Goal: Transaction & Acquisition: Purchase product/service

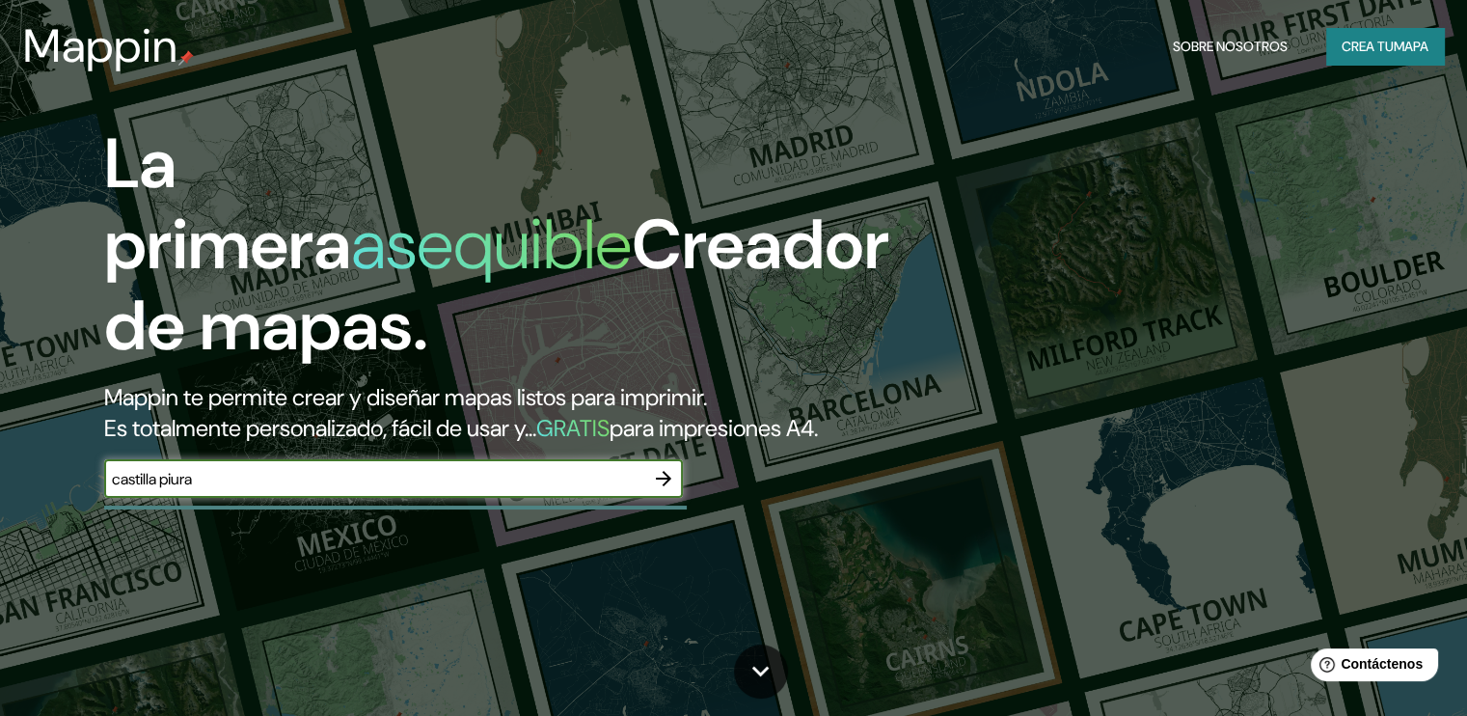
type input "castilla piura"
click at [664, 490] on icon "button" at bounding box center [663, 478] width 23 height 23
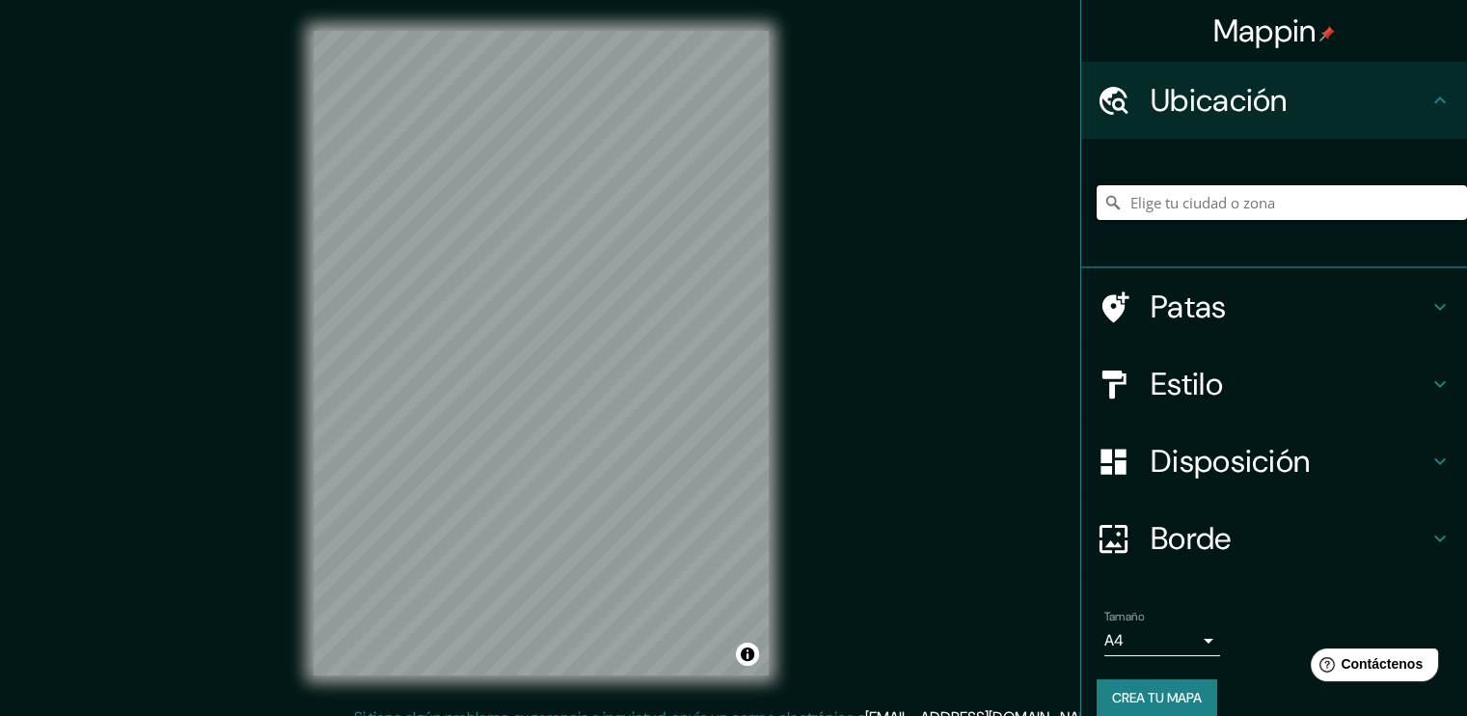
click at [1161, 195] on input "Elige tu ciudad o zona" at bounding box center [1282, 202] width 370 height 35
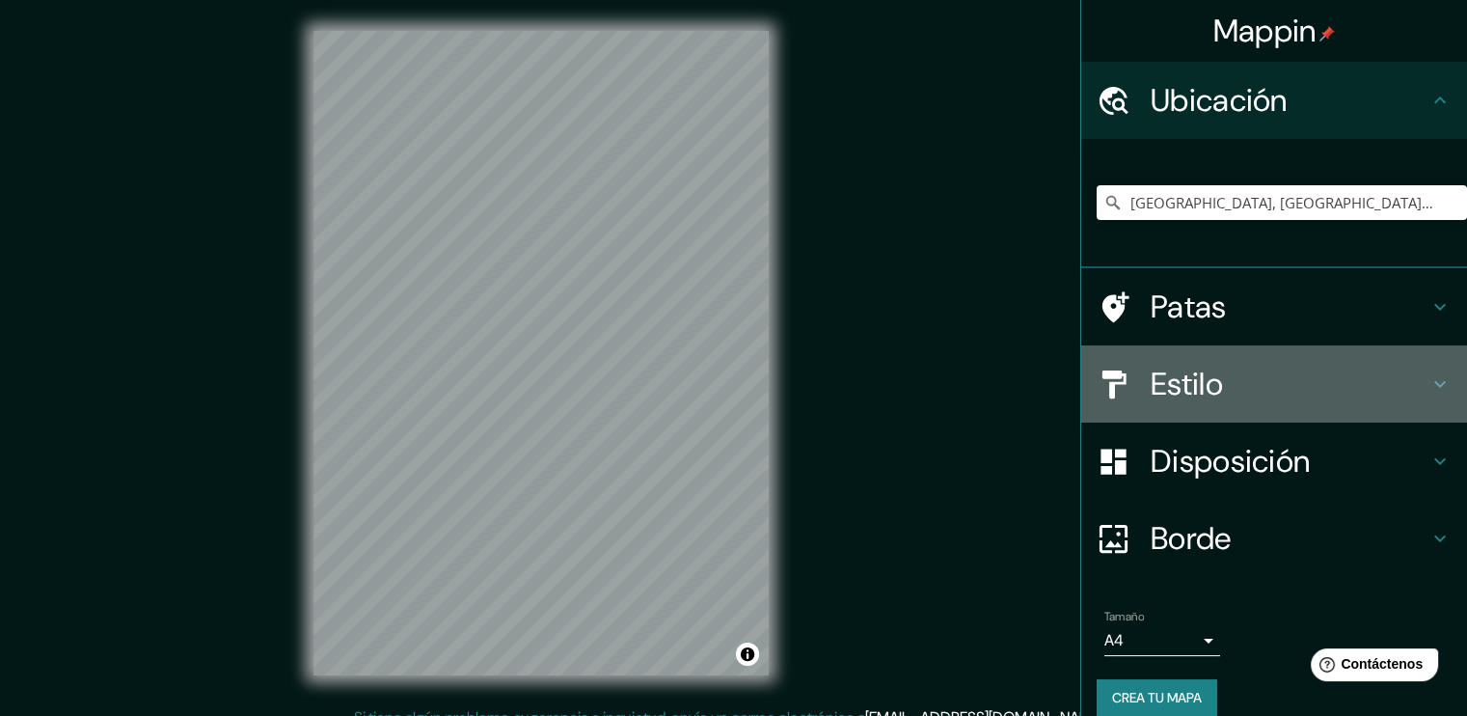
click at [1154, 403] on font "Estilo" at bounding box center [1187, 384] width 72 height 41
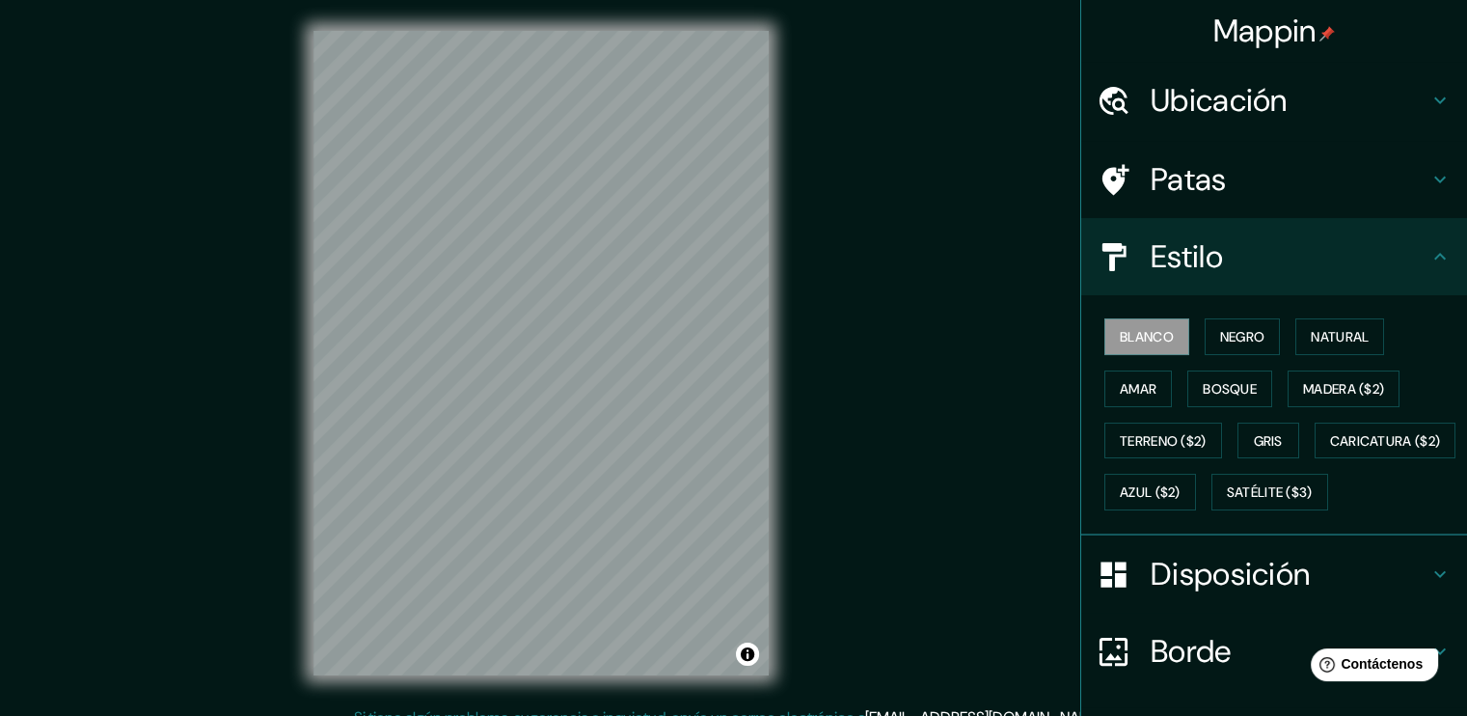
click at [922, 349] on div "Mappin Ubicación Castilla, [GEOGRAPHIC_DATA], [GEOGRAPHIC_DATA] Patas Estilo Bl…" at bounding box center [733, 368] width 1467 height 737
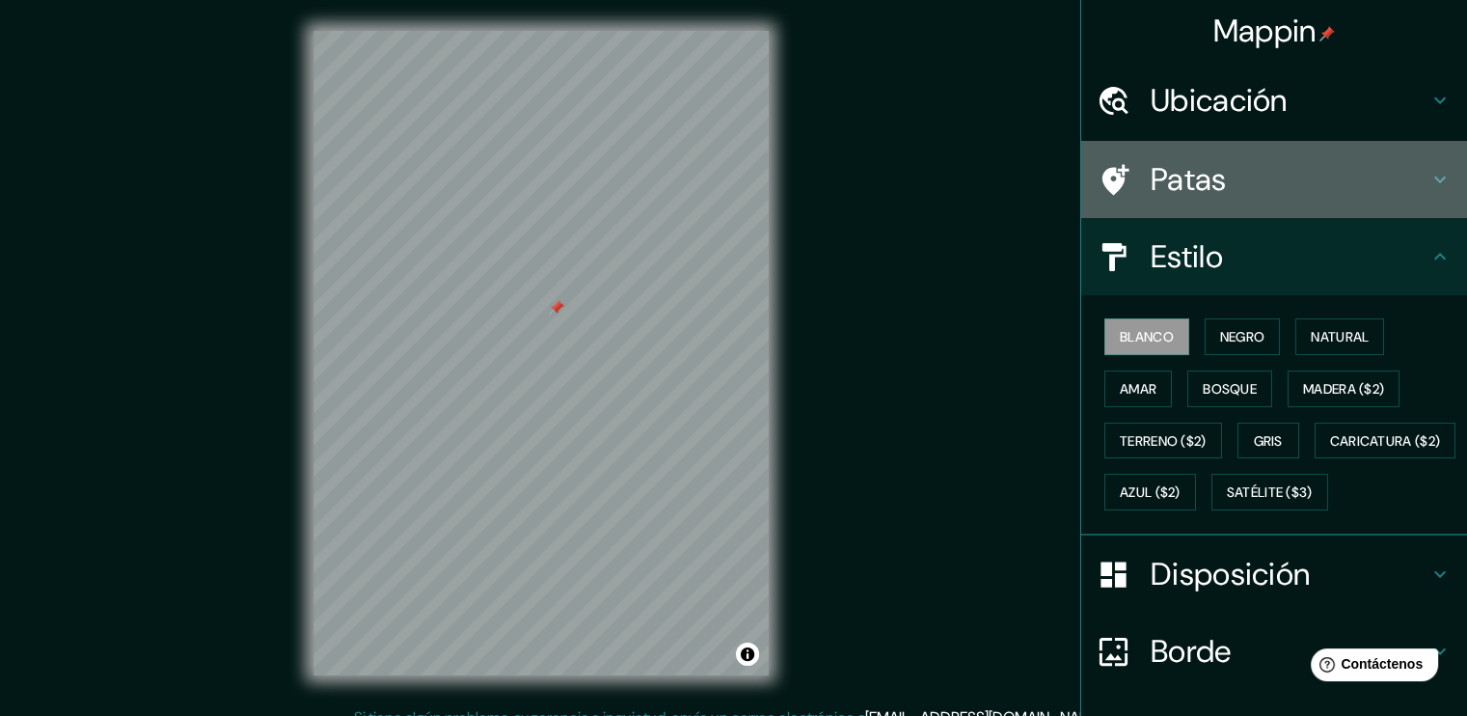
click at [1231, 180] on h4 "Patas" at bounding box center [1290, 179] width 278 height 39
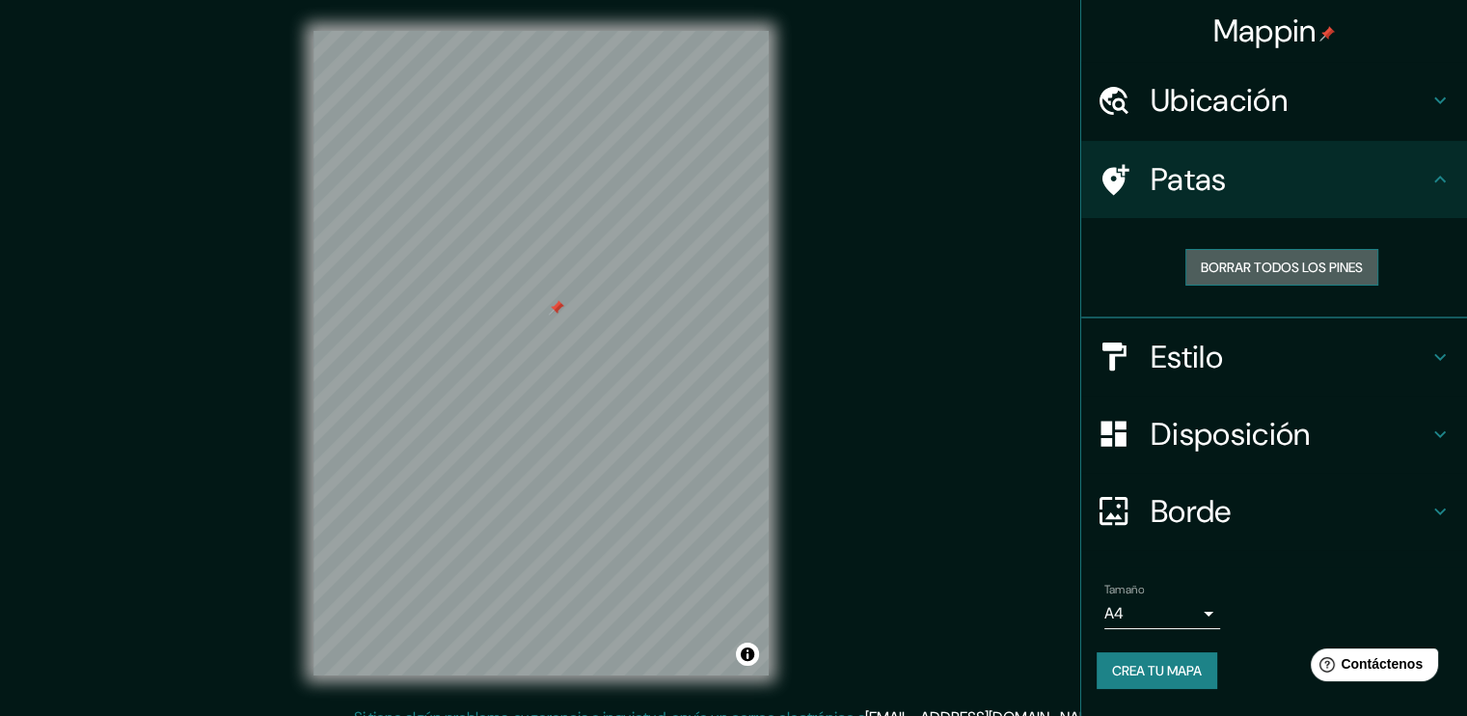
click at [1252, 276] on font "Borrar todos los pines" at bounding box center [1282, 267] width 162 height 25
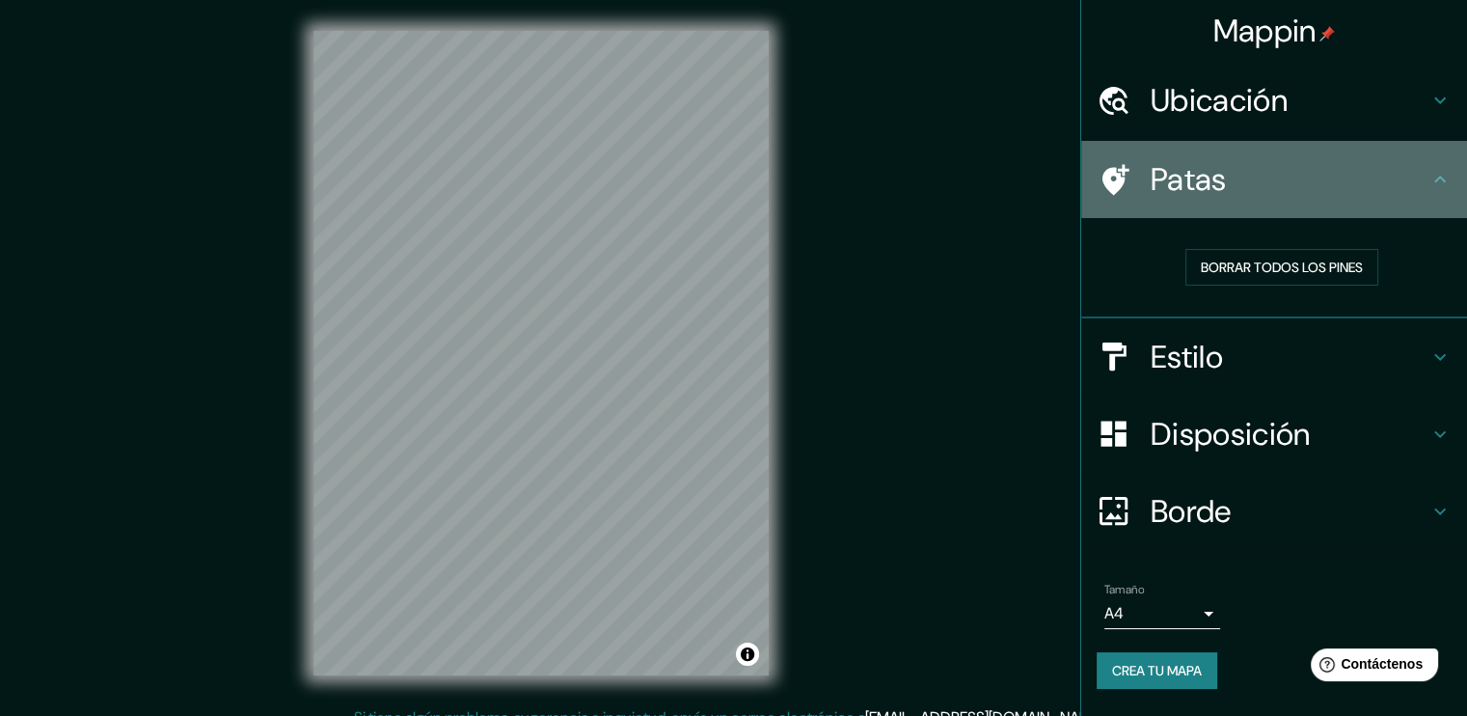
click at [1263, 176] on h4 "Patas" at bounding box center [1290, 179] width 278 height 39
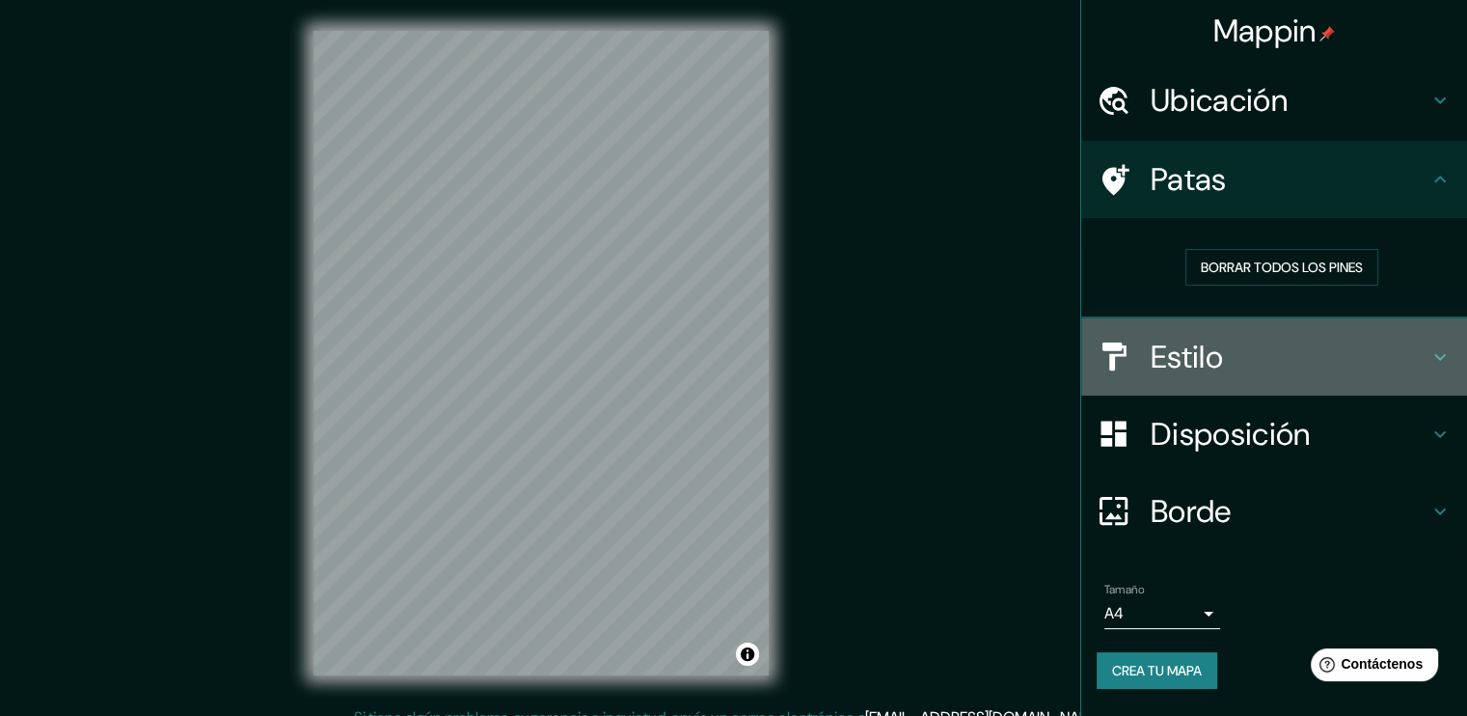
click at [1181, 348] on font "Estilo" at bounding box center [1187, 357] width 72 height 41
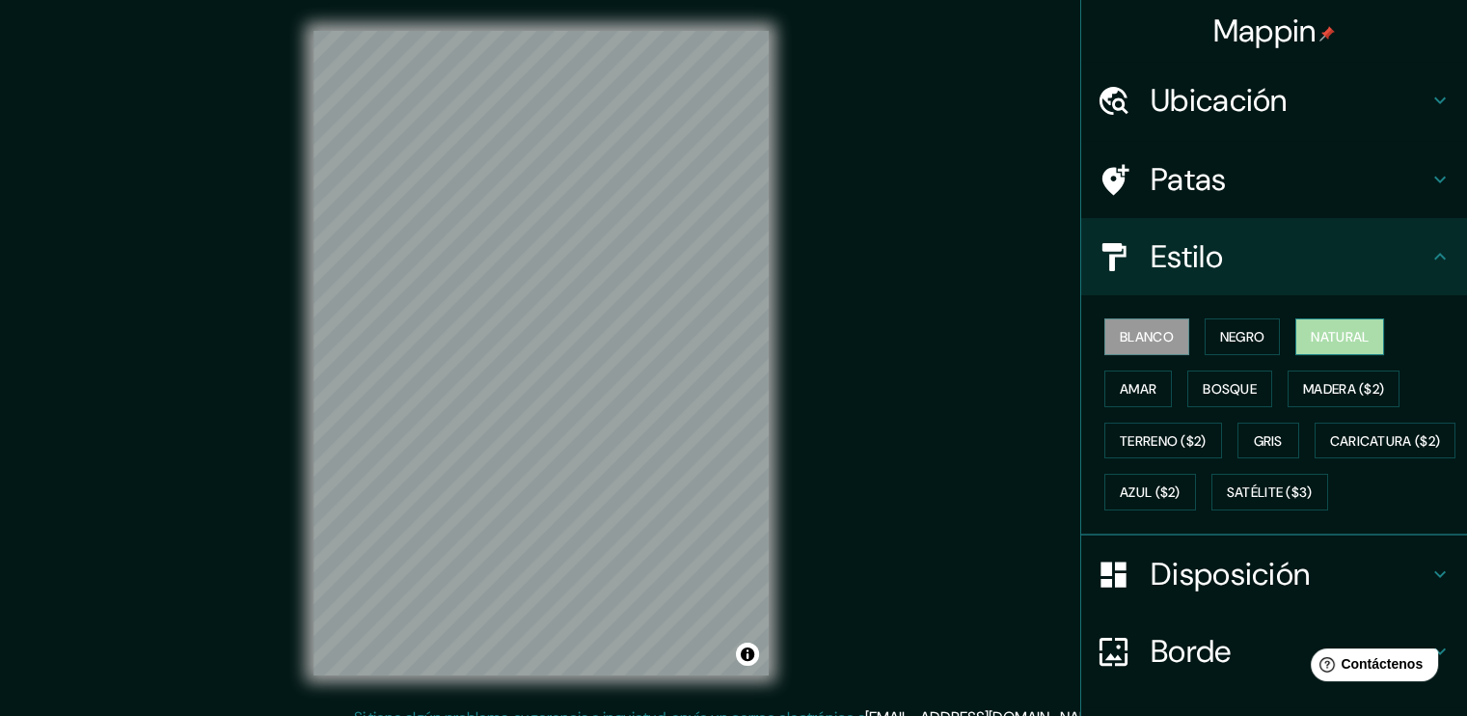
click at [1323, 326] on font "Natural" at bounding box center [1340, 336] width 58 height 25
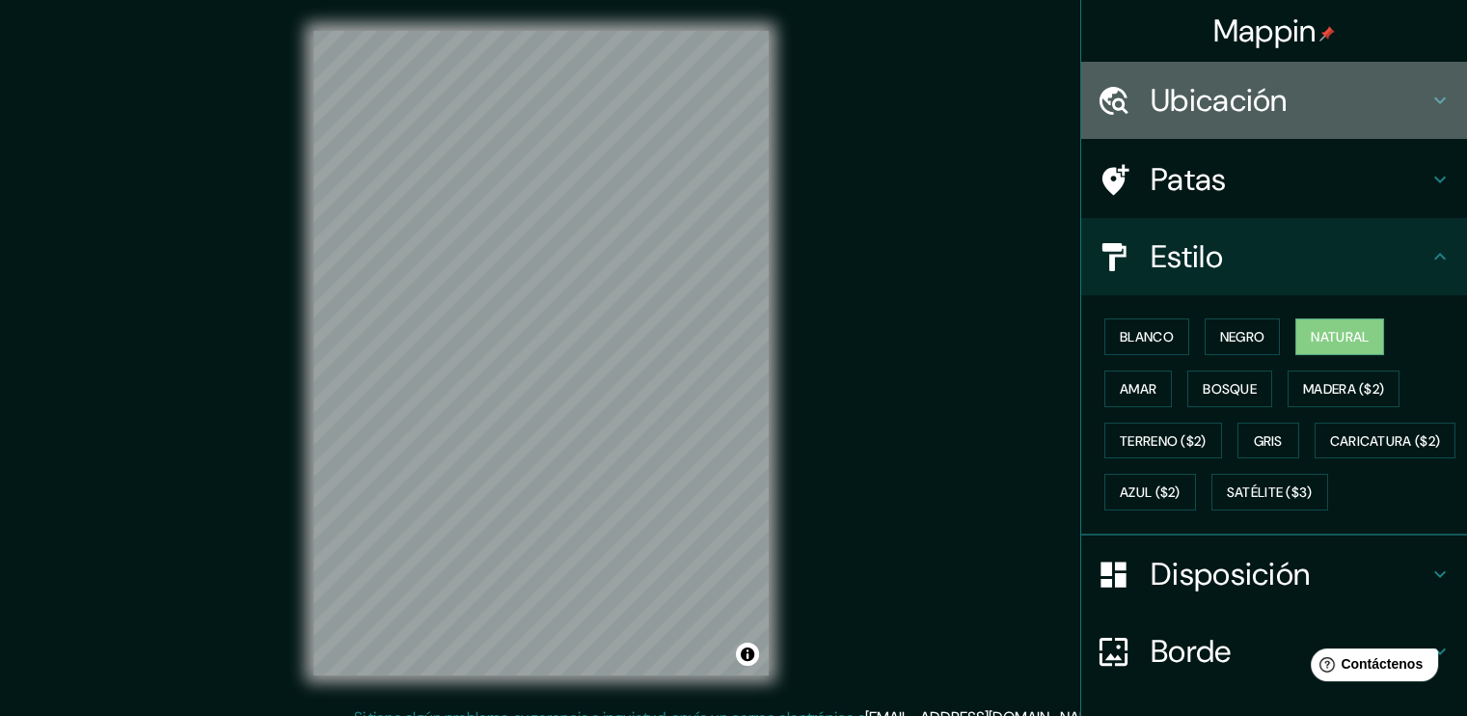
click at [1233, 93] on font "Ubicación" at bounding box center [1219, 100] width 137 height 41
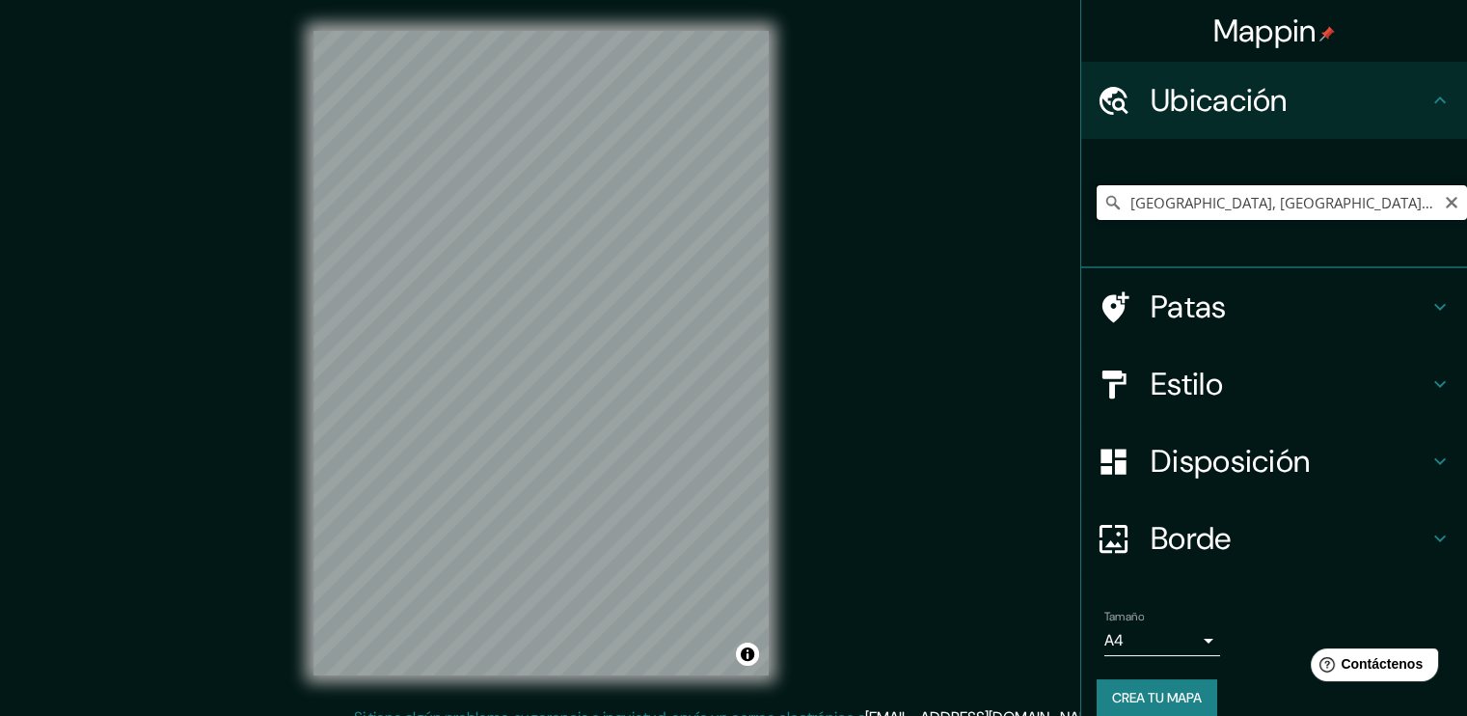
click at [1116, 199] on input "[GEOGRAPHIC_DATA], [GEOGRAPHIC_DATA], [GEOGRAPHIC_DATA]" at bounding box center [1282, 202] width 370 height 35
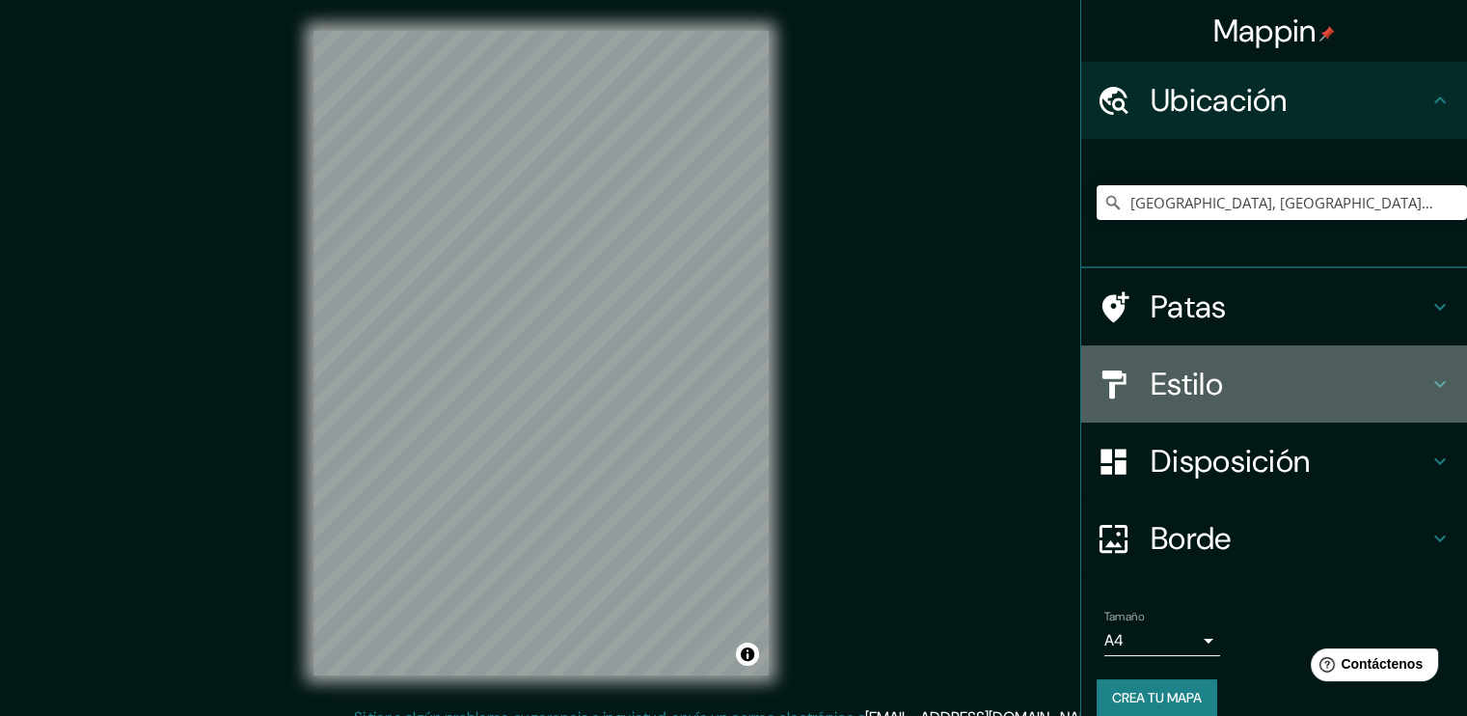
click at [1163, 397] on font "Estilo" at bounding box center [1187, 384] width 72 height 41
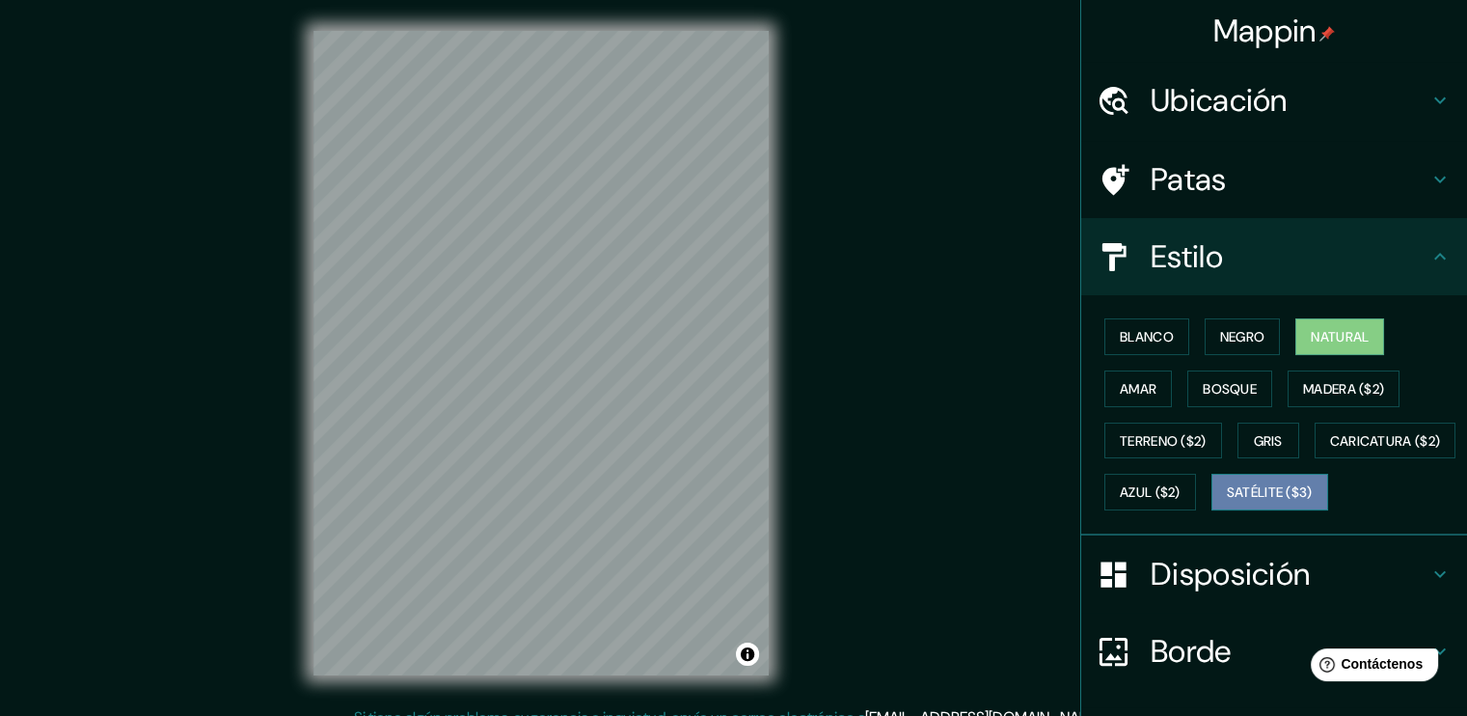
click at [1227, 502] on font "Satélite ($3)" at bounding box center [1270, 492] width 86 height 17
click at [606, 26] on div "© Mapbox © OpenStreetMap Improve this map © Maxar" at bounding box center [541, 353] width 517 height 706
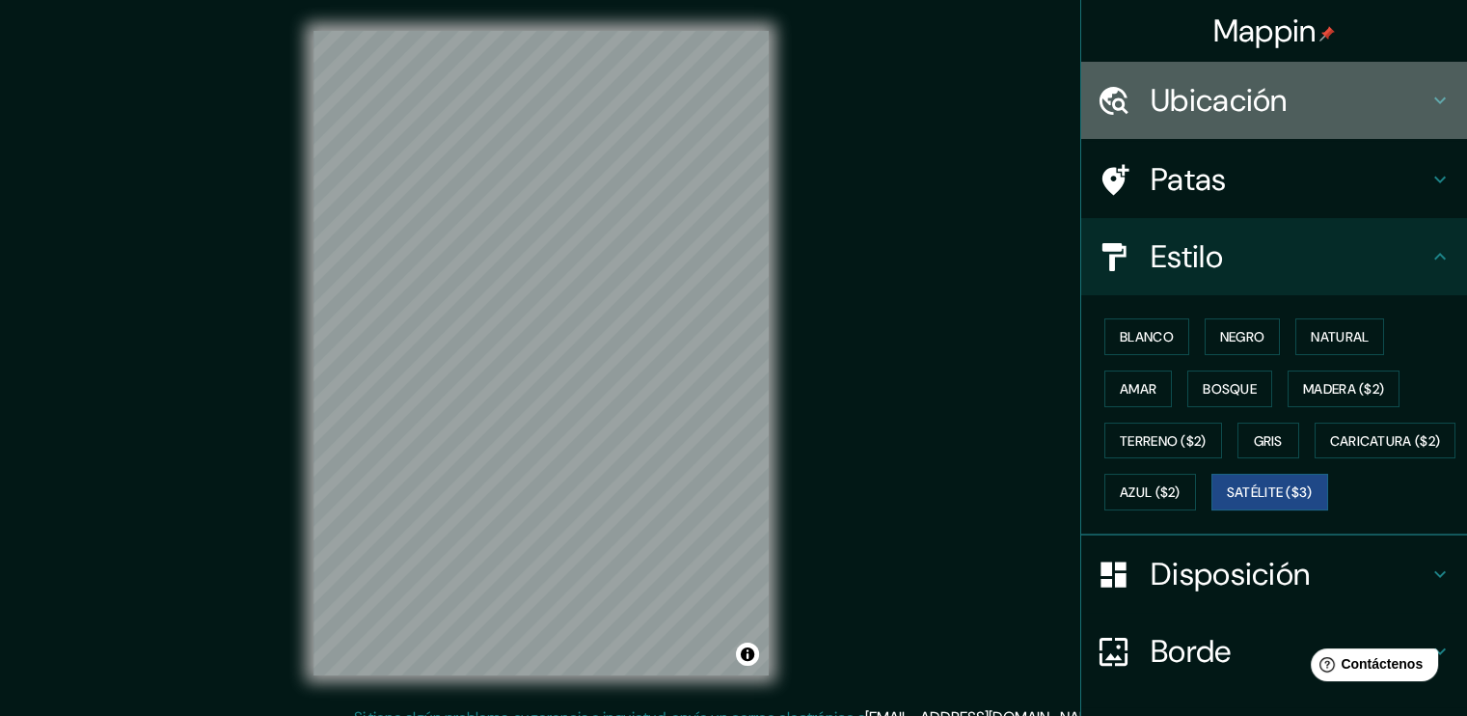
click at [1218, 105] on font "Ubicación" at bounding box center [1219, 100] width 137 height 41
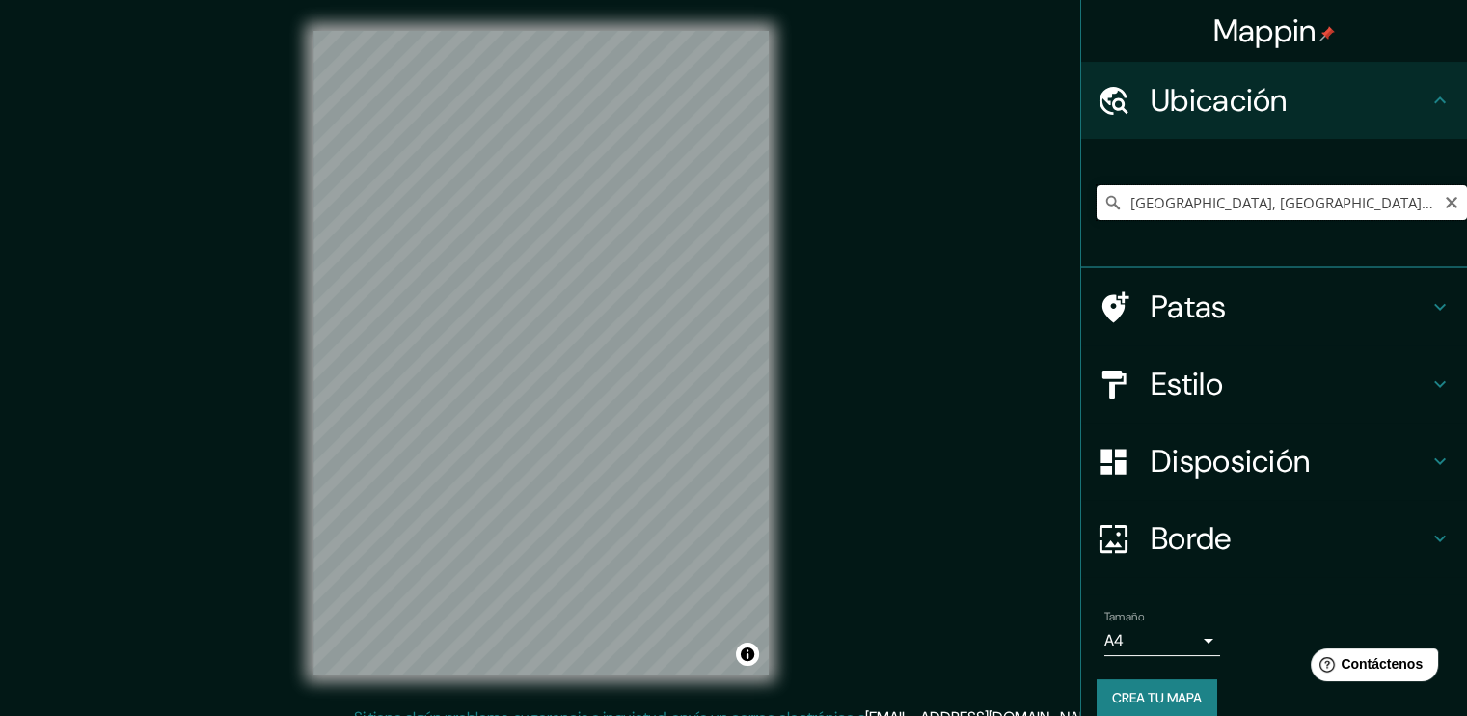
click at [1123, 206] on input "[GEOGRAPHIC_DATA], [GEOGRAPHIC_DATA], [GEOGRAPHIC_DATA]" at bounding box center [1282, 202] width 370 height 35
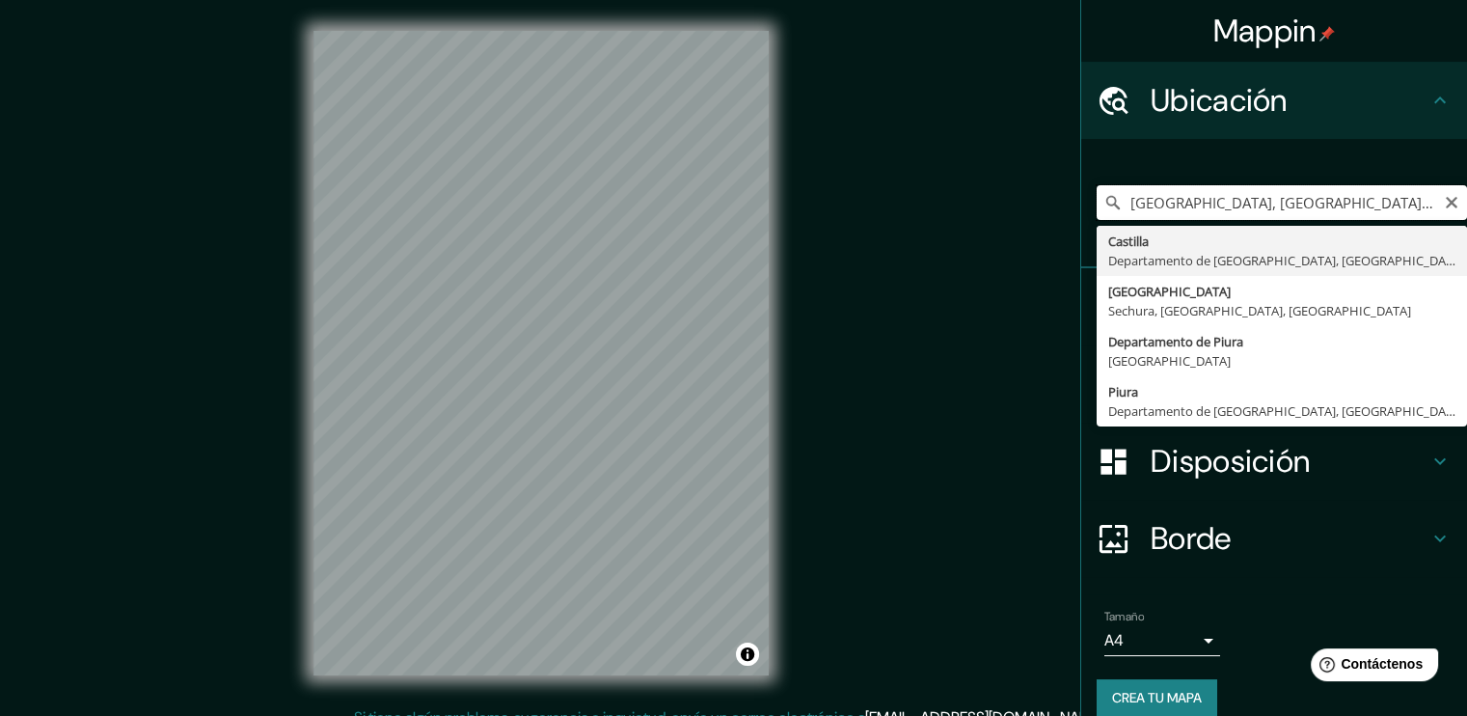
click at [1109, 200] on input "[GEOGRAPHIC_DATA], [GEOGRAPHIC_DATA], [GEOGRAPHIC_DATA]" at bounding box center [1282, 202] width 370 height 35
drag, startPoint x: 1211, startPoint y: 207, endPoint x: 1315, endPoint y: 211, distance: 104.3
click at [1315, 211] on input "tacala Castilla, [GEOGRAPHIC_DATA], [GEOGRAPHIC_DATA]" at bounding box center [1282, 202] width 370 height 35
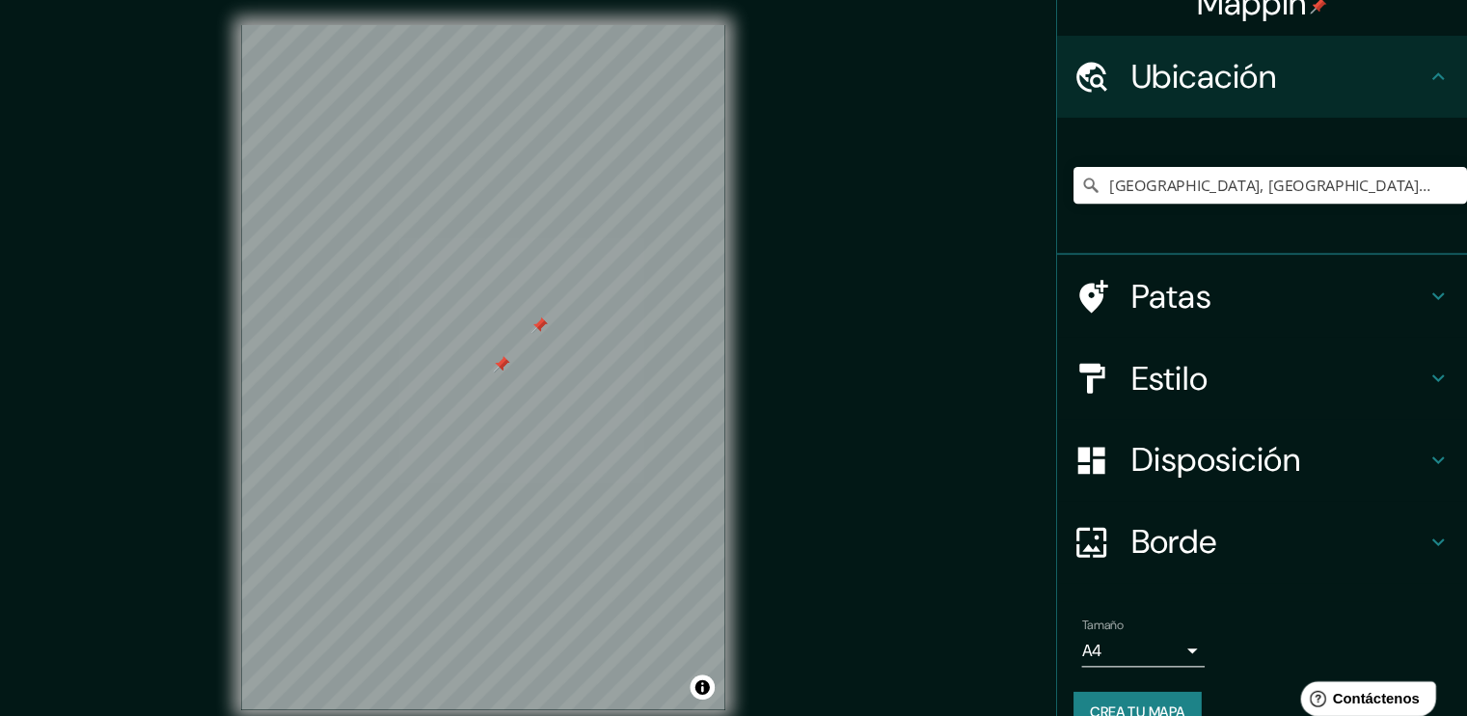
scroll to position [20, 0]
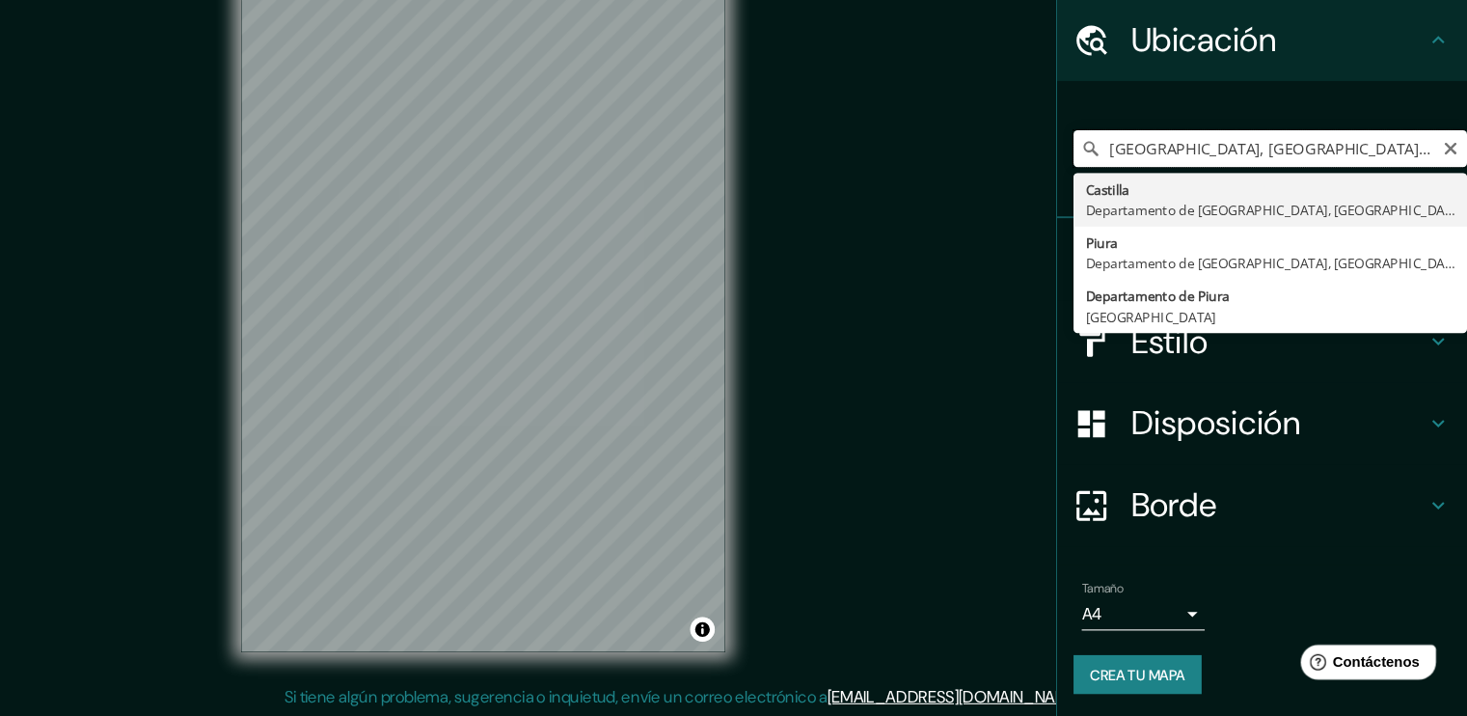
click at [1116, 178] on input "[GEOGRAPHIC_DATA], [GEOGRAPHIC_DATA], [GEOGRAPHIC_DATA]" at bounding box center [1282, 181] width 370 height 35
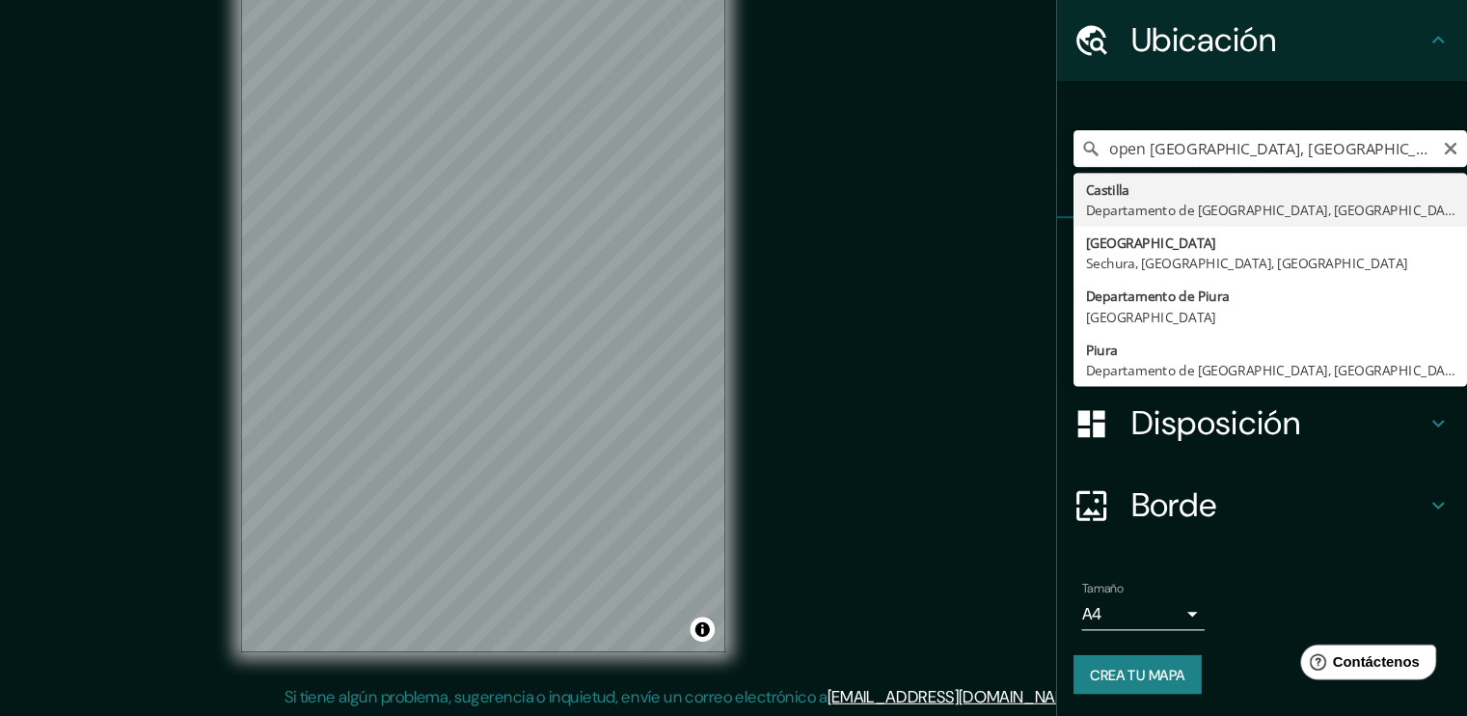
type input "[GEOGRAPHIC_DATA], [GEOGRAPHIC_DATA], [GEOGRAPHIC_DATA]"
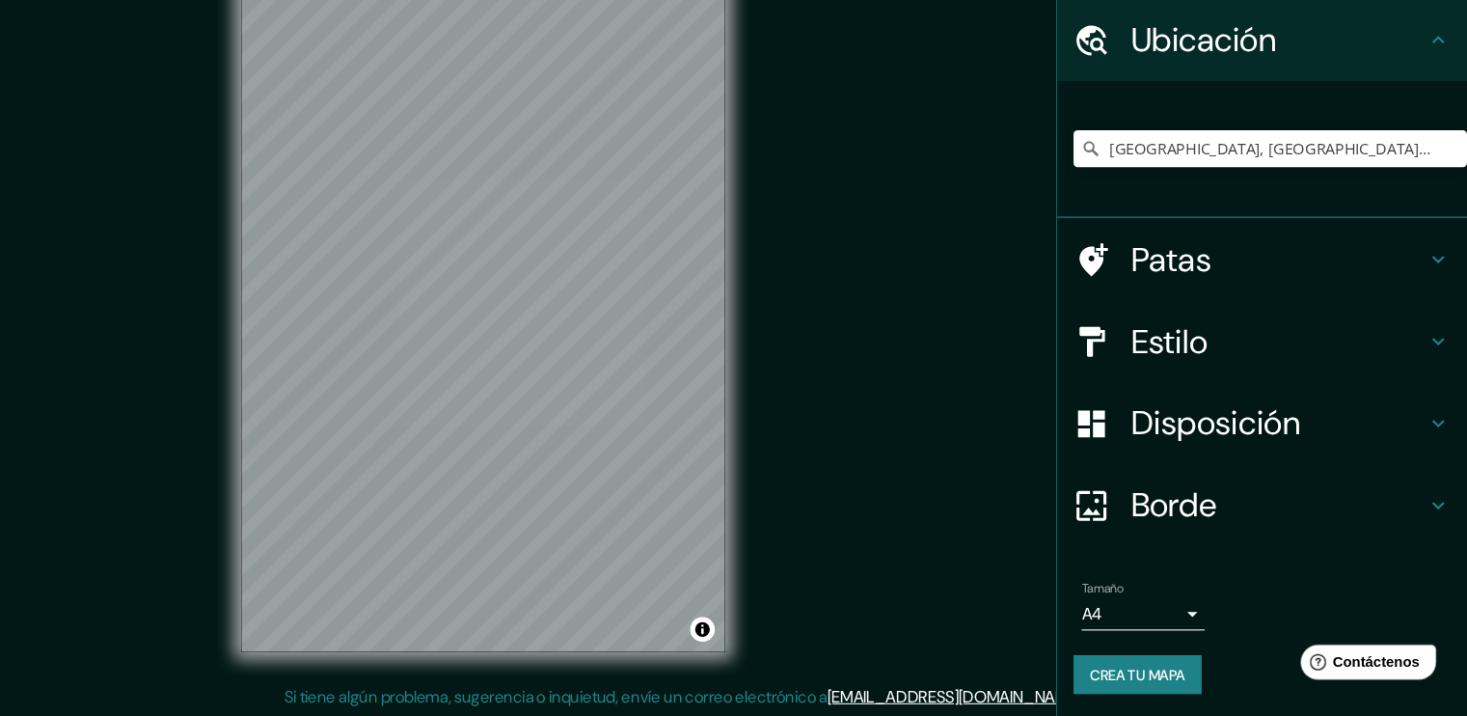
click at [299, 312] on div "© Mapbox © OpenStreetMap Improve this map © Maxar" at bounding box center [541, 333] width 517 height 706
click at [771, 265] on div "© Mapbox © OpenStreetMap Improve this map © Maxar" at bounding box center [541, 333] width 517 height 706
click at [782, 312] on div "© Mapbox © OpenStreetMap Improve this map © Maxar" at bounding box center [541, 333] width 517 height 706
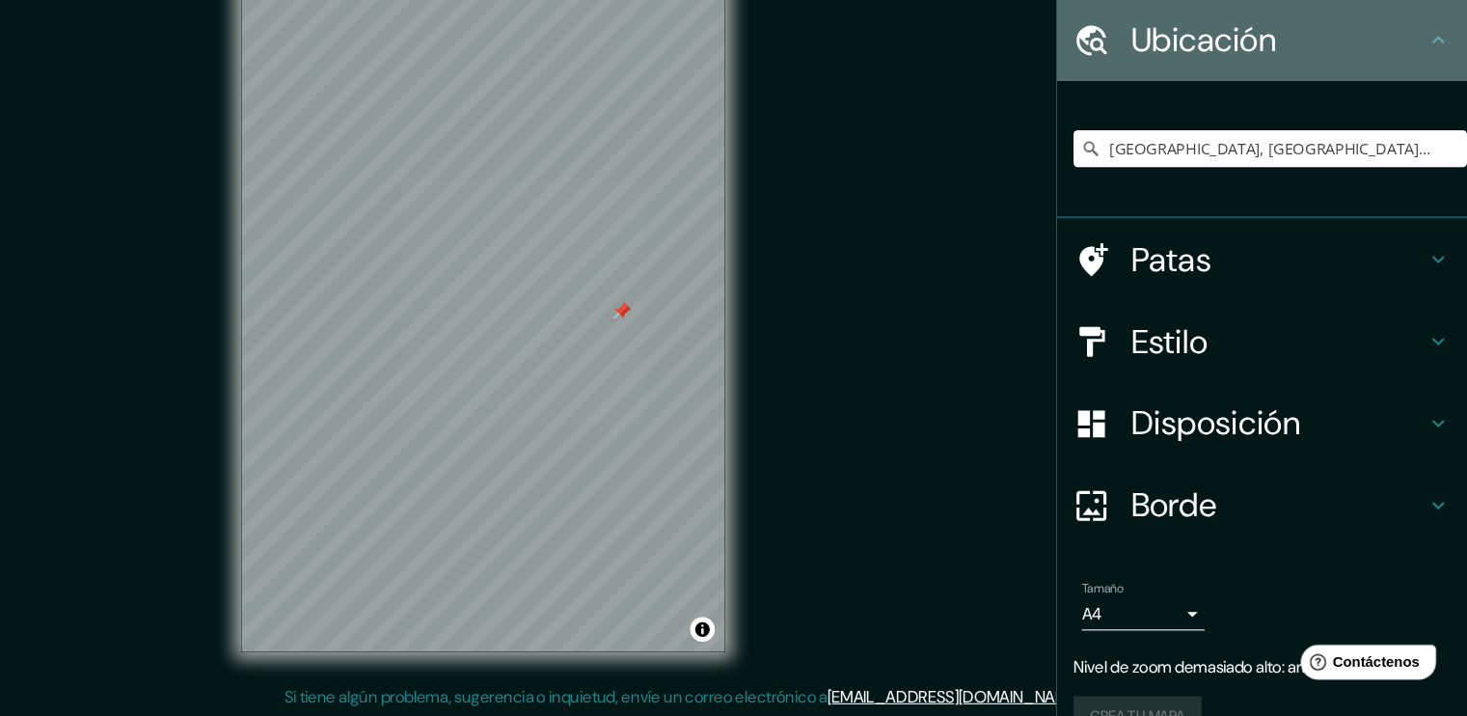
click at [1212, 52] on div "Ubicación" at bounding box center [1274, 79] width 386 height 77
click at [1443, 77] on div "Ubicación" at bounding box center [1274, 79] width 386 height 77
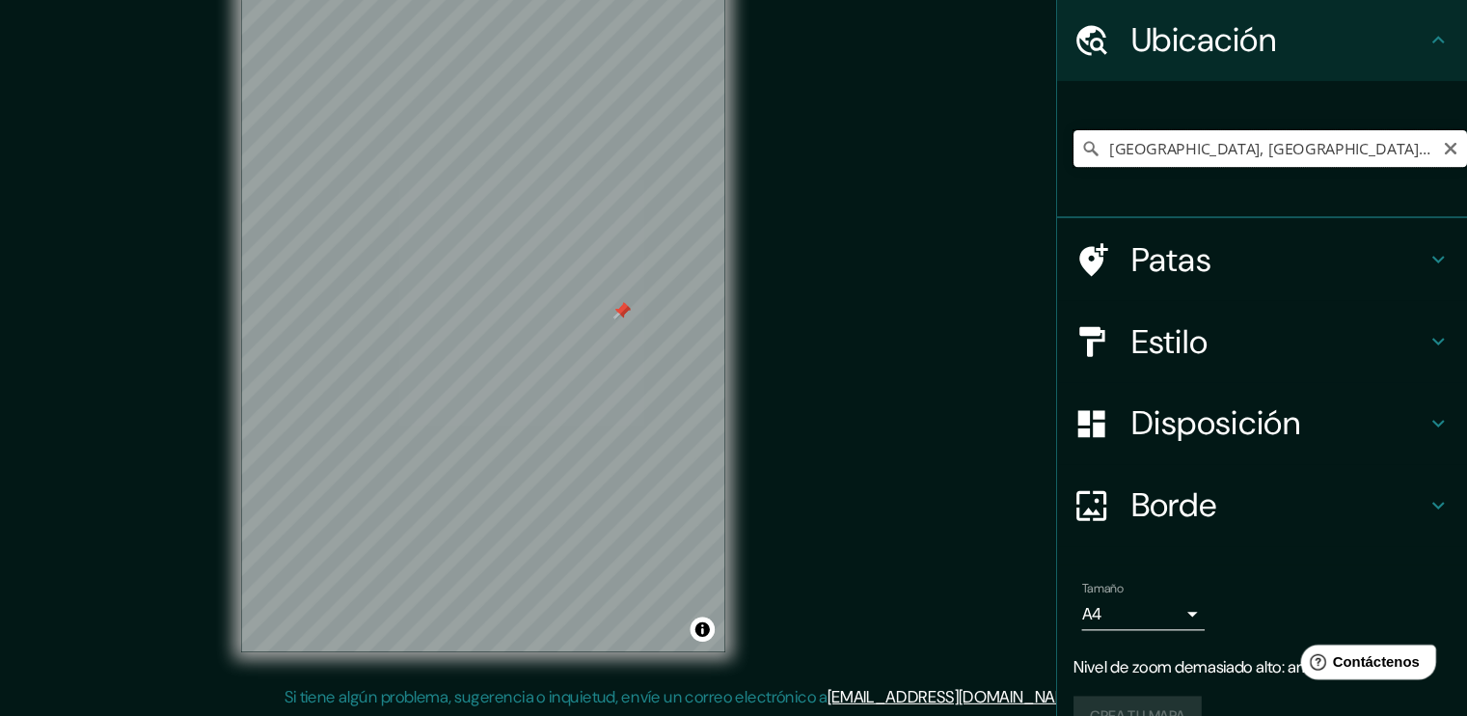
click at [1420, 192] on input "[GEOGRAPHIC_DATA], [GEOGRAPHIC_DATA], [GEOGRAPHIC_DATA]" at bounding box center [1282, 181] width 370 height 35
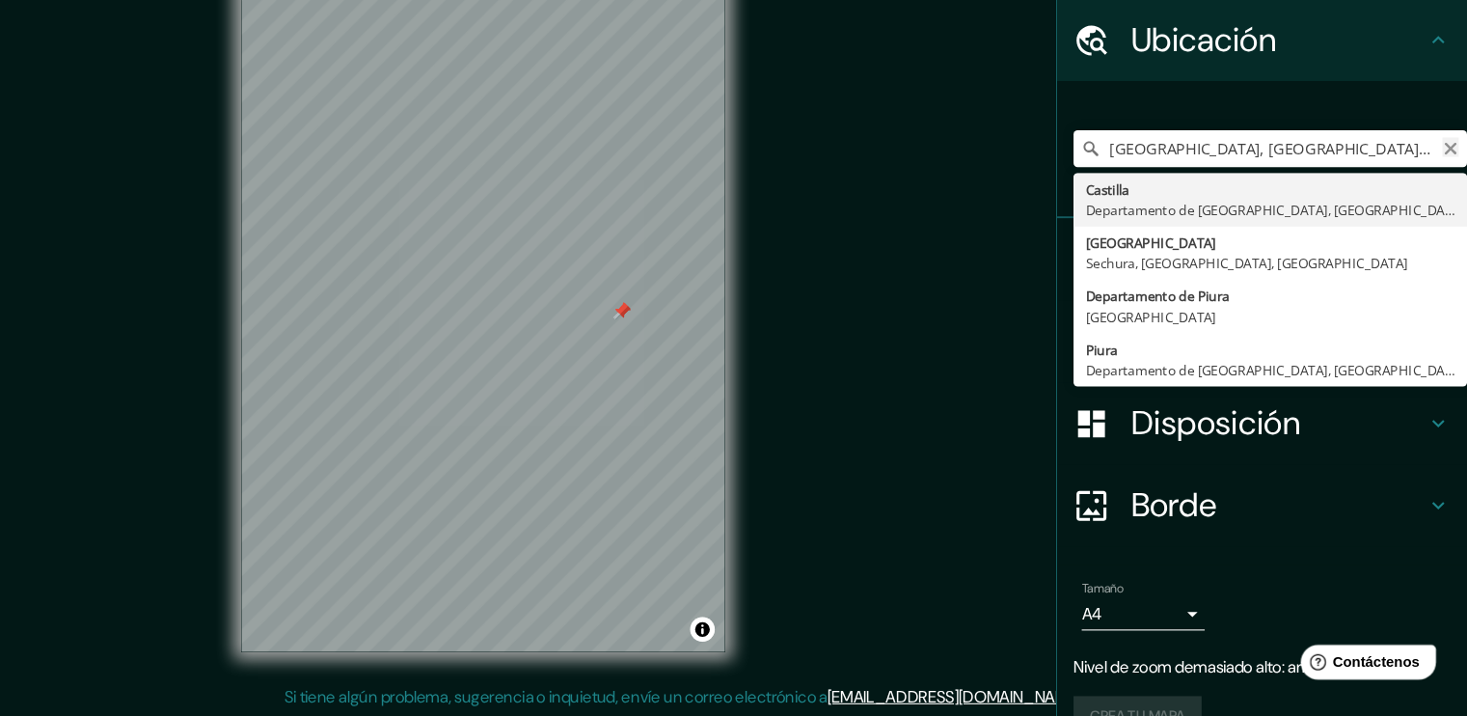
click at [1444, 185] on icon "Claro" at bounding box center [1451, 181] width 15 height 15
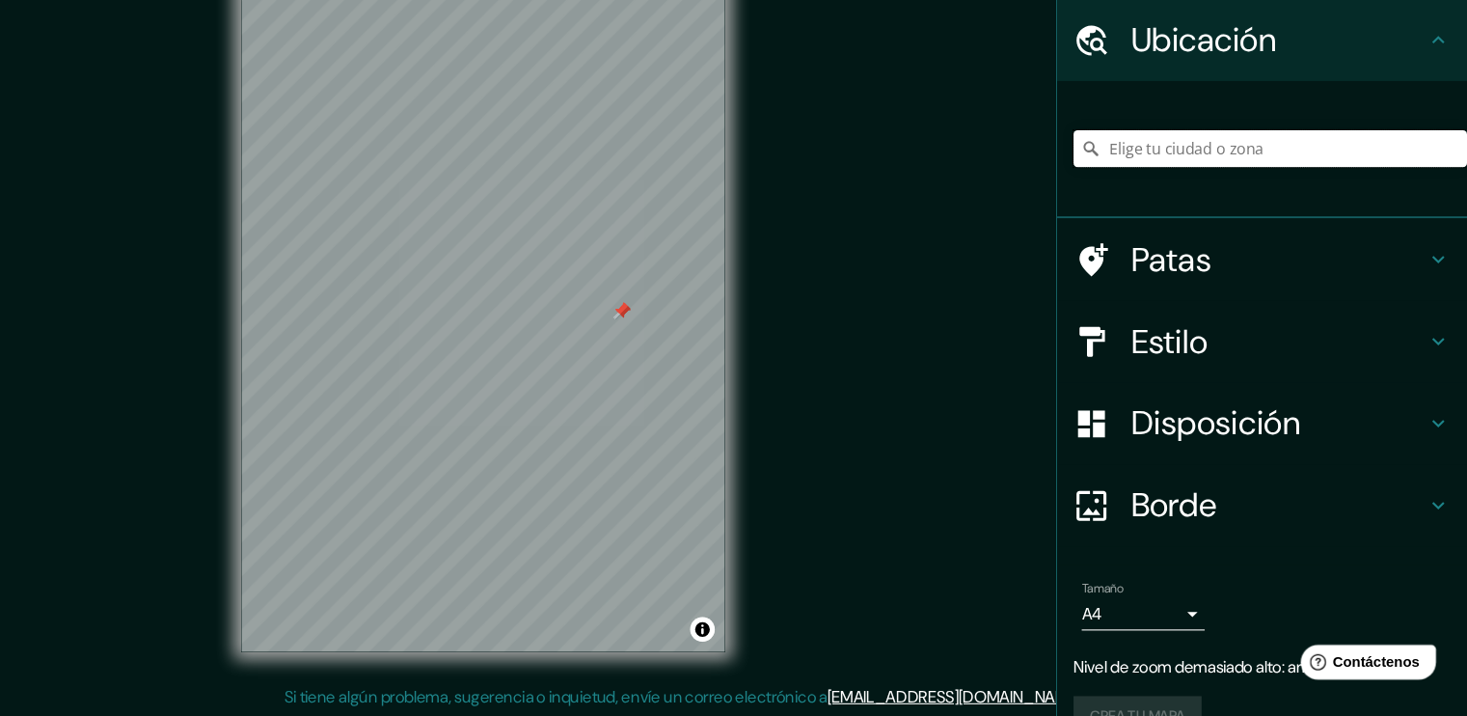
scroll to position [0, 0]
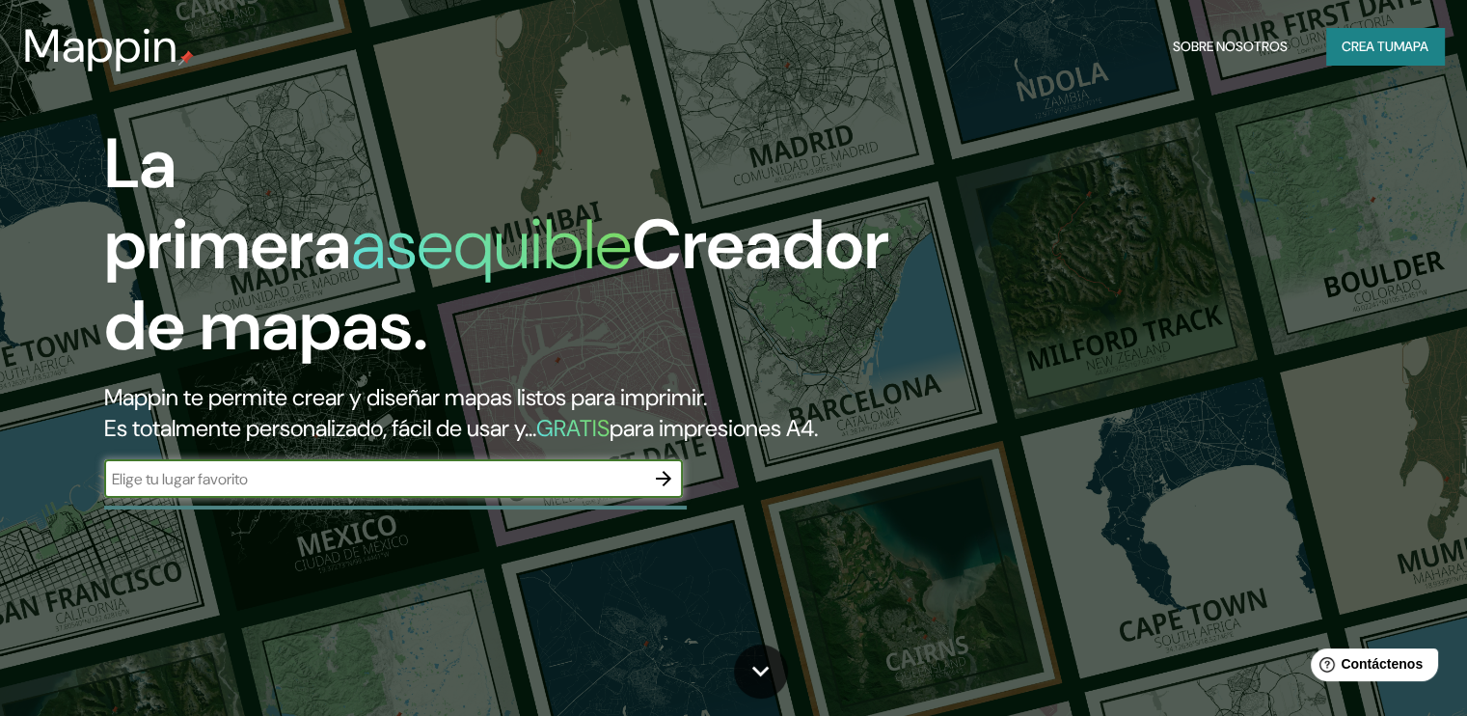
click at [1378, 56] on font "Crea tu" at bounding box center [1368, 46] width 52 height 25
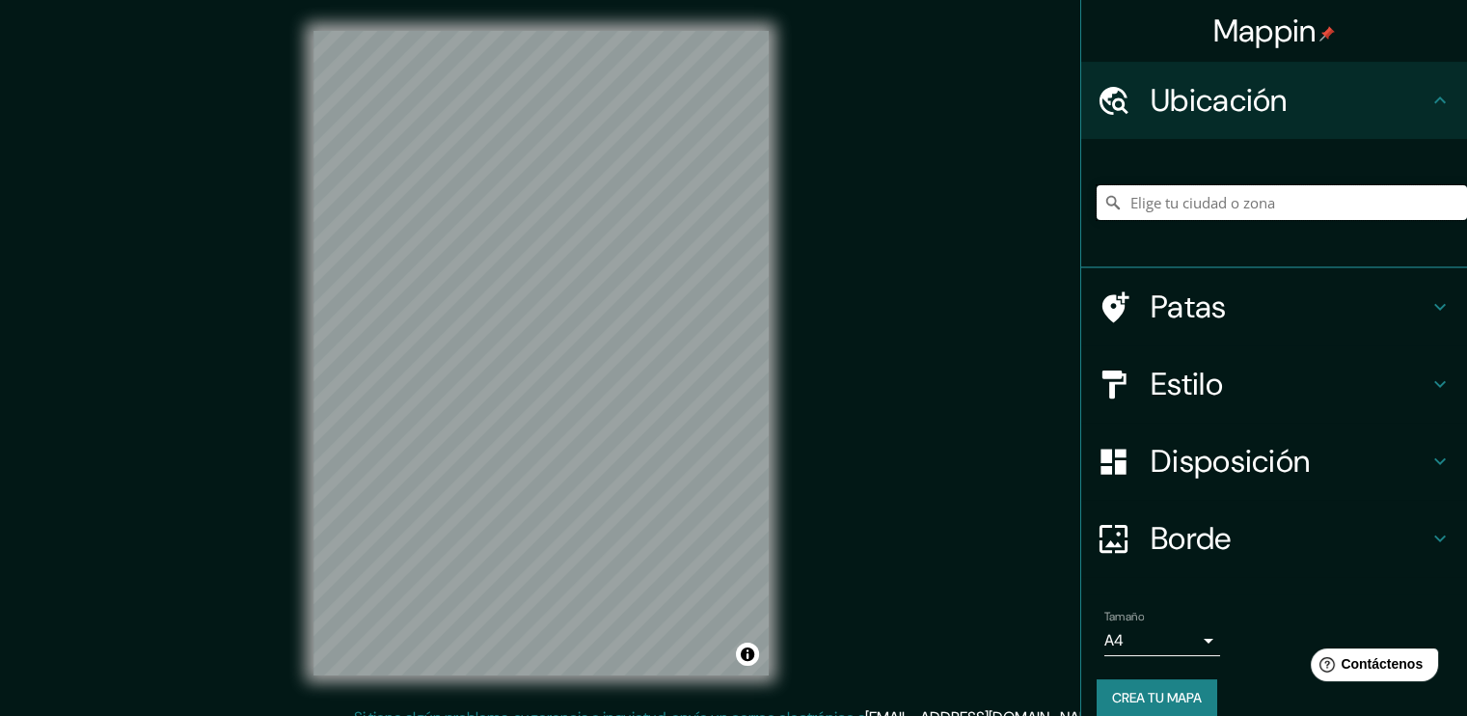
click at [1135, 209] on input "Elige tu ciudad o zona" at bounding box center [1282, 202] width 370 height 35
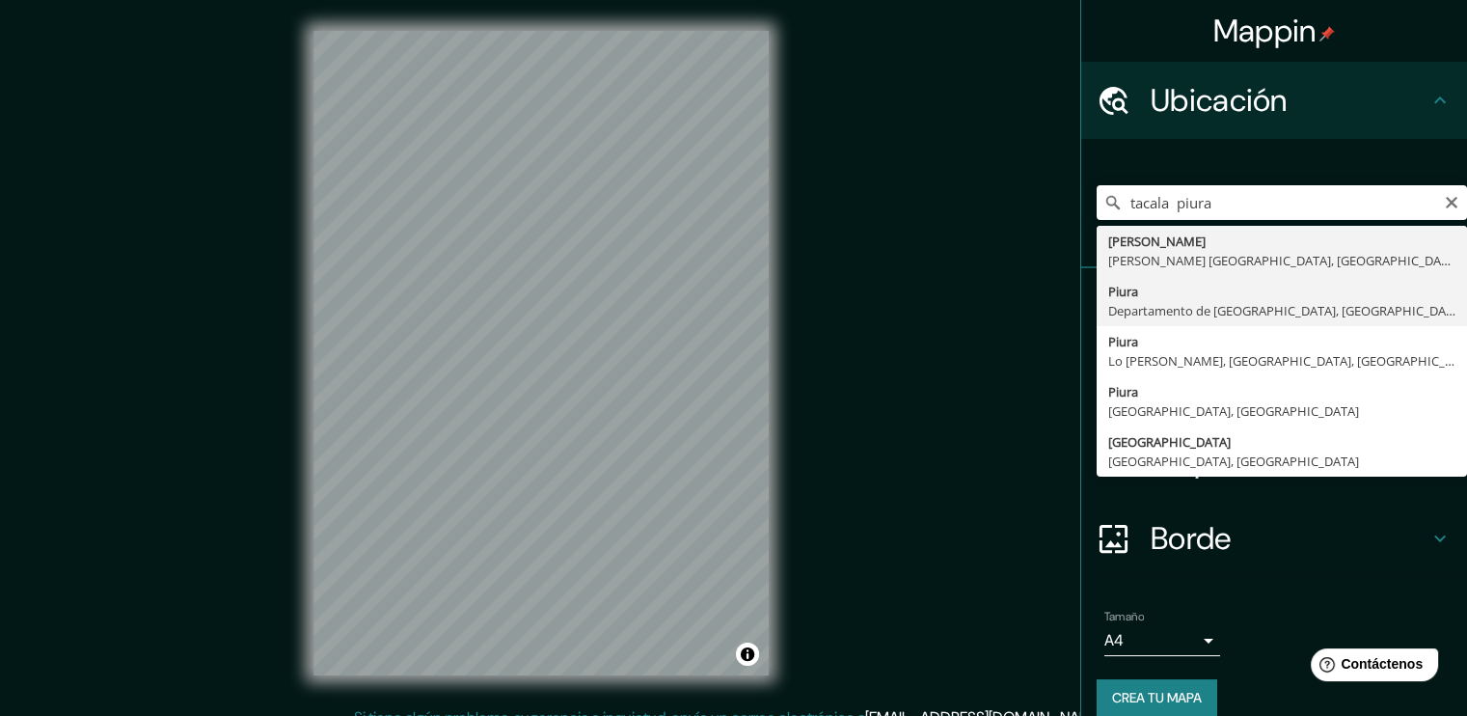
type input "Piura, Departamento de Piura, Perú"
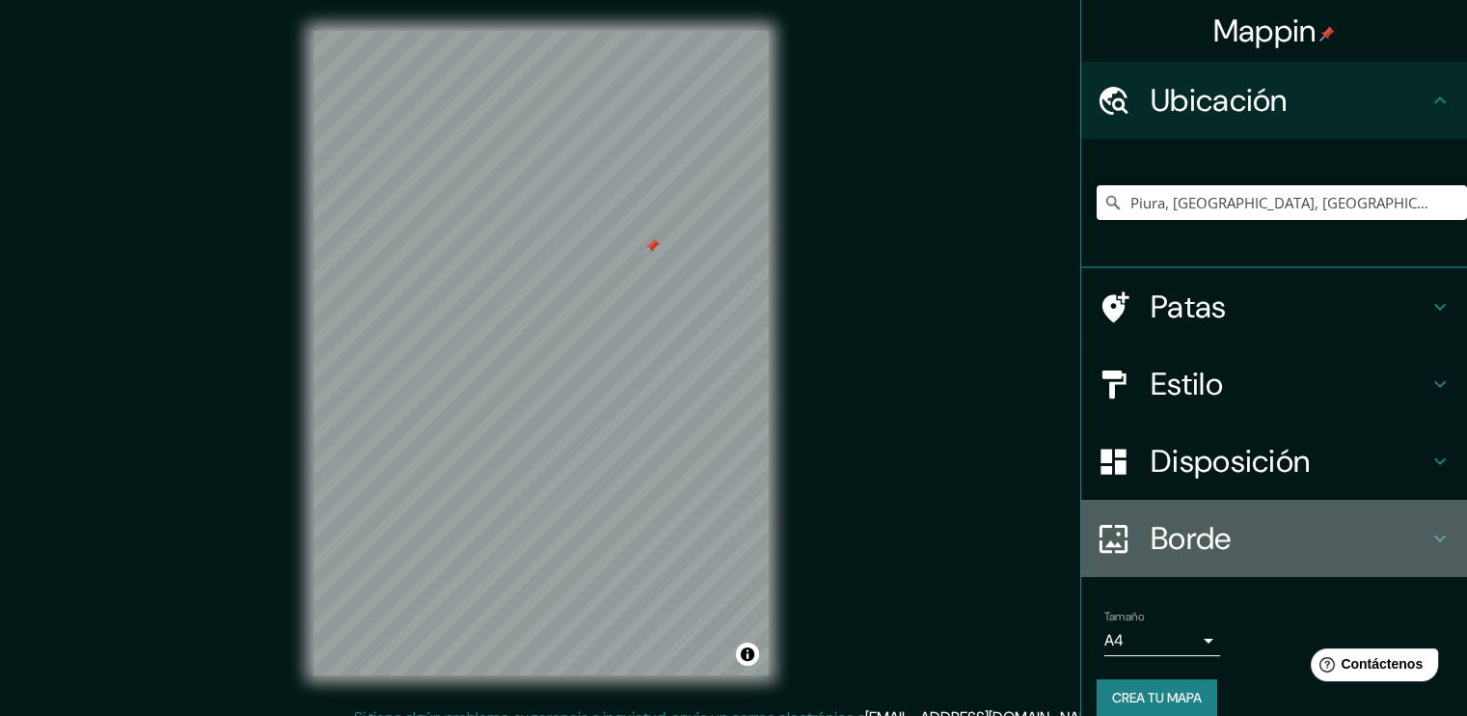
click at [1151, 531] on font "Borde" at bounding box center [1191, 538] width 81 height 41
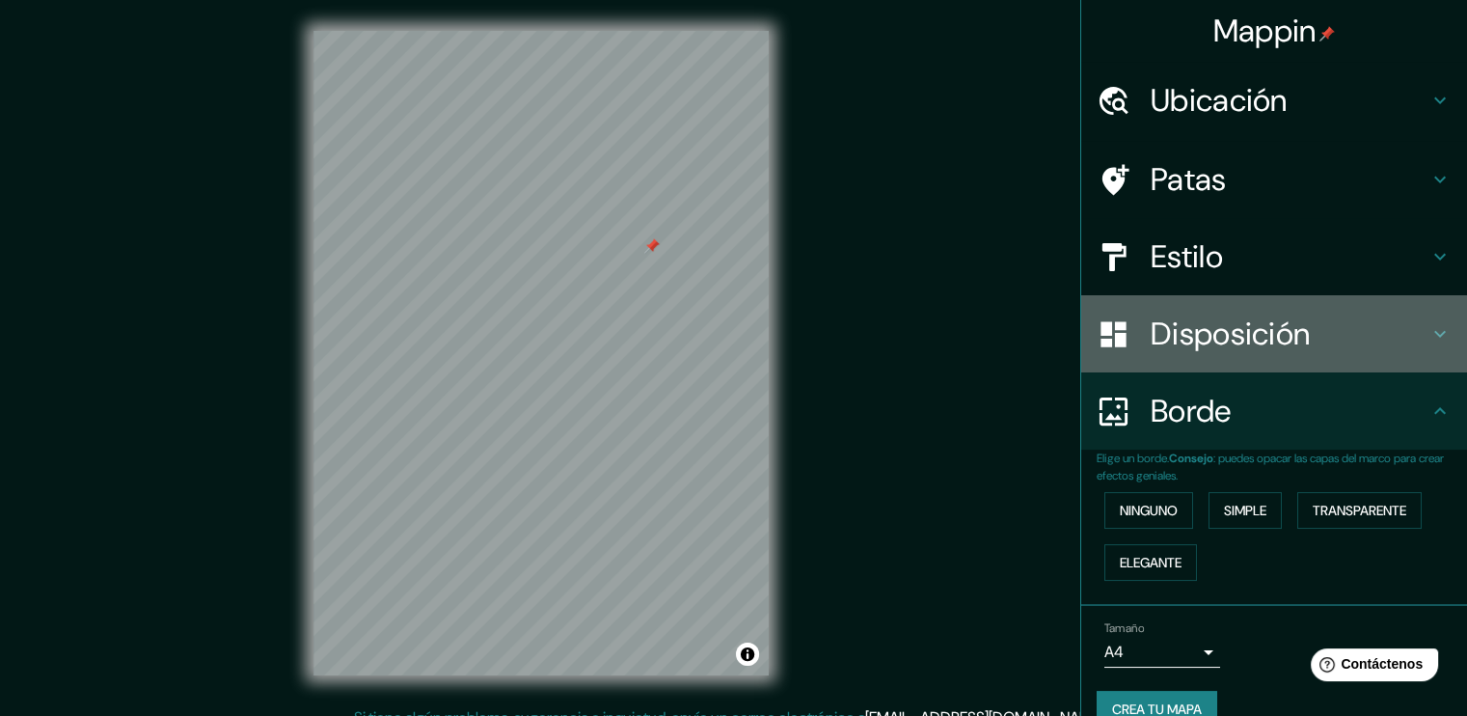
click at [1196, 336] on font "Disposición" at bounding box center [1230, 334] width 159 height 41
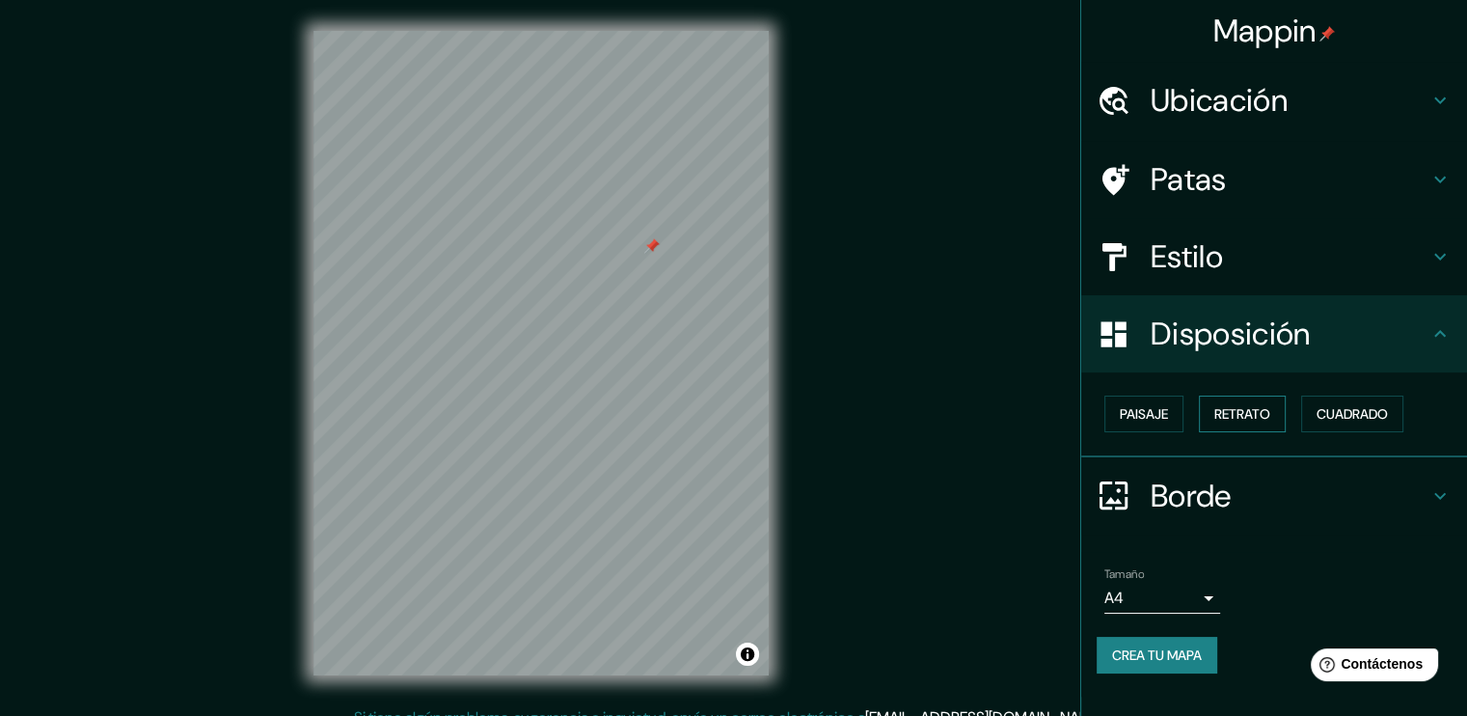
click at [1251, 424] on font "Retrato" at bounding box center [1243, 413] width 56 height 25
click at [907, 320] on div "Mappin Ubicación Piura, Departamento de Piura, Perú Patas Estilo Disposición Pa…" at bounding box center [733, 368] width 1467 height 737
